Goal: Transaction & Acquisition: Subscribe to service/newsletter

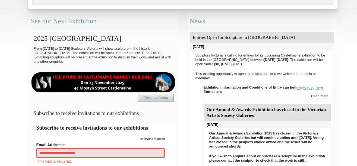
type input "**********"
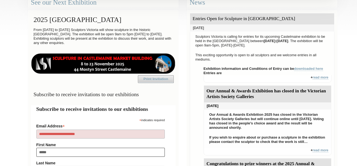
type input "******"
type input "**********"
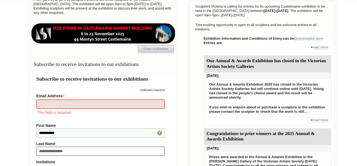
type input "**********"
